Goal: Task Accomplishment & Management: Use online tool/utility

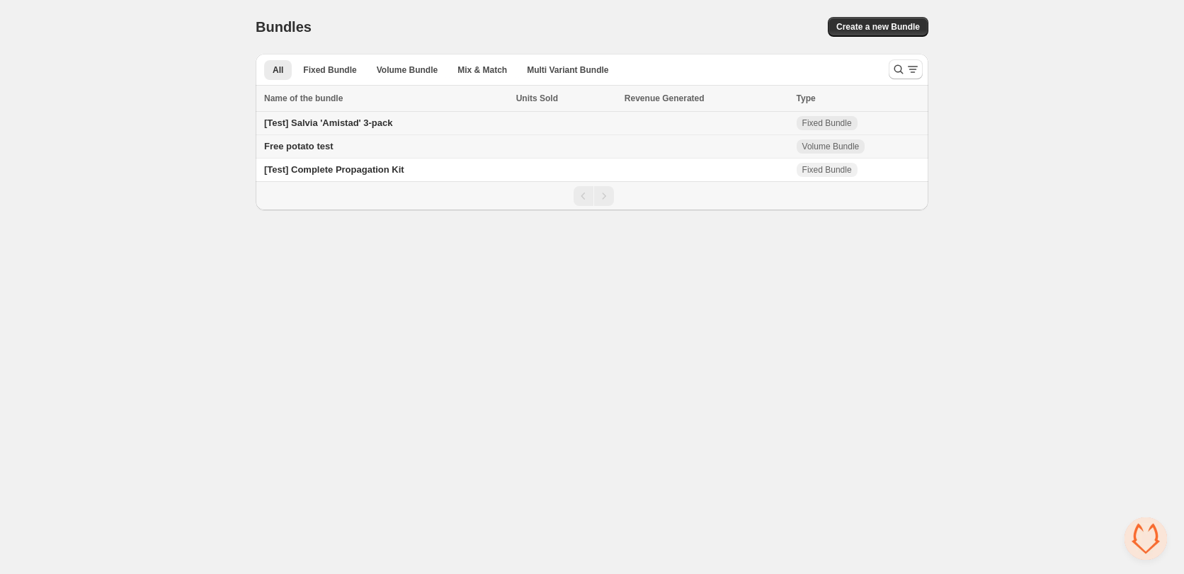
click at [344, 127] on span "[Test] Salvia 'Amistad' 3-pack" at bounding box center [328, 123] width 129 height 11
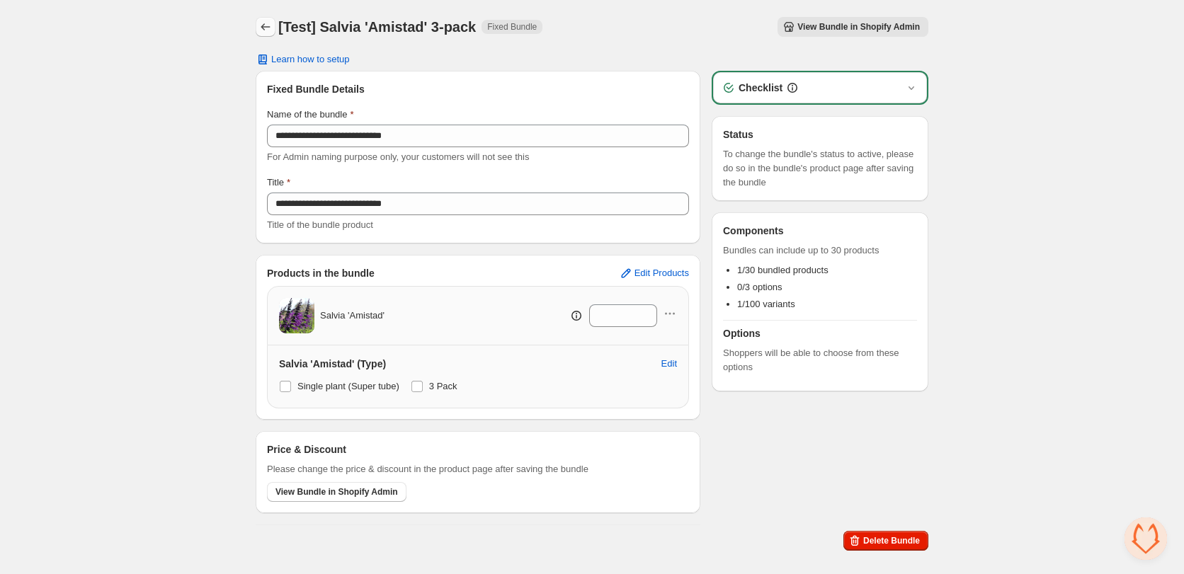
click at [262, 33] on icon "Back" at bounding box center [265, 27] width 14 height 14
